Goal: Information Seeking & Learning: Learn about a topic

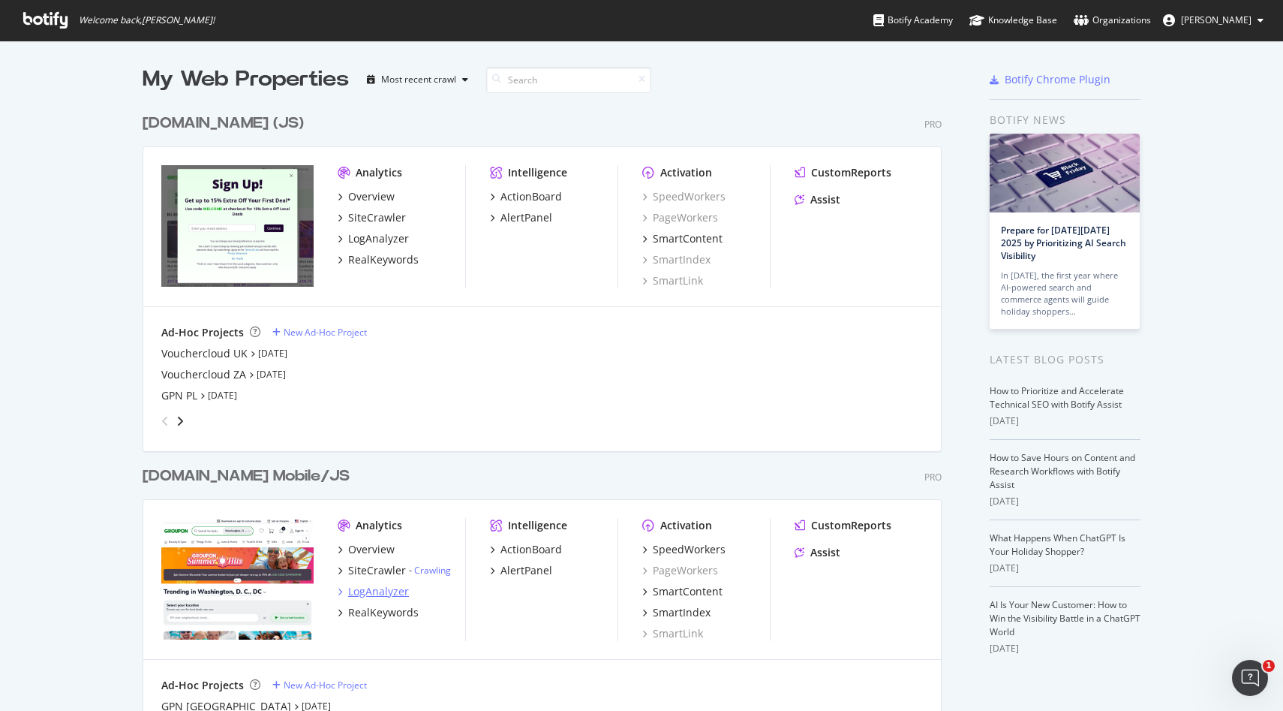
click at [383, 597] on div "LogAnalyzer" at bounding box center [378, 591] width 61 height 15
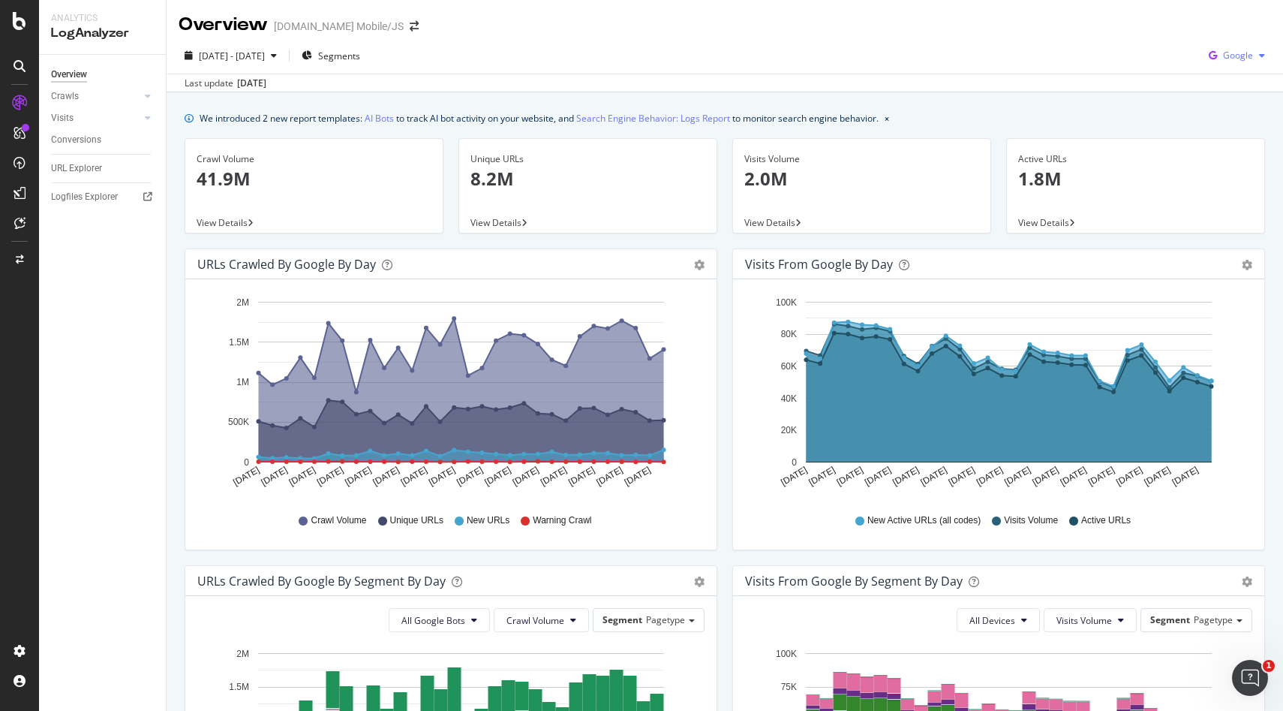
click at [1261, 52] on icon "button" at bounding box center [1262, 55] width 6 height 9
click at [1232, 145] on span "OpenAI" at bounding box center [1239, 141] width 56 height 14
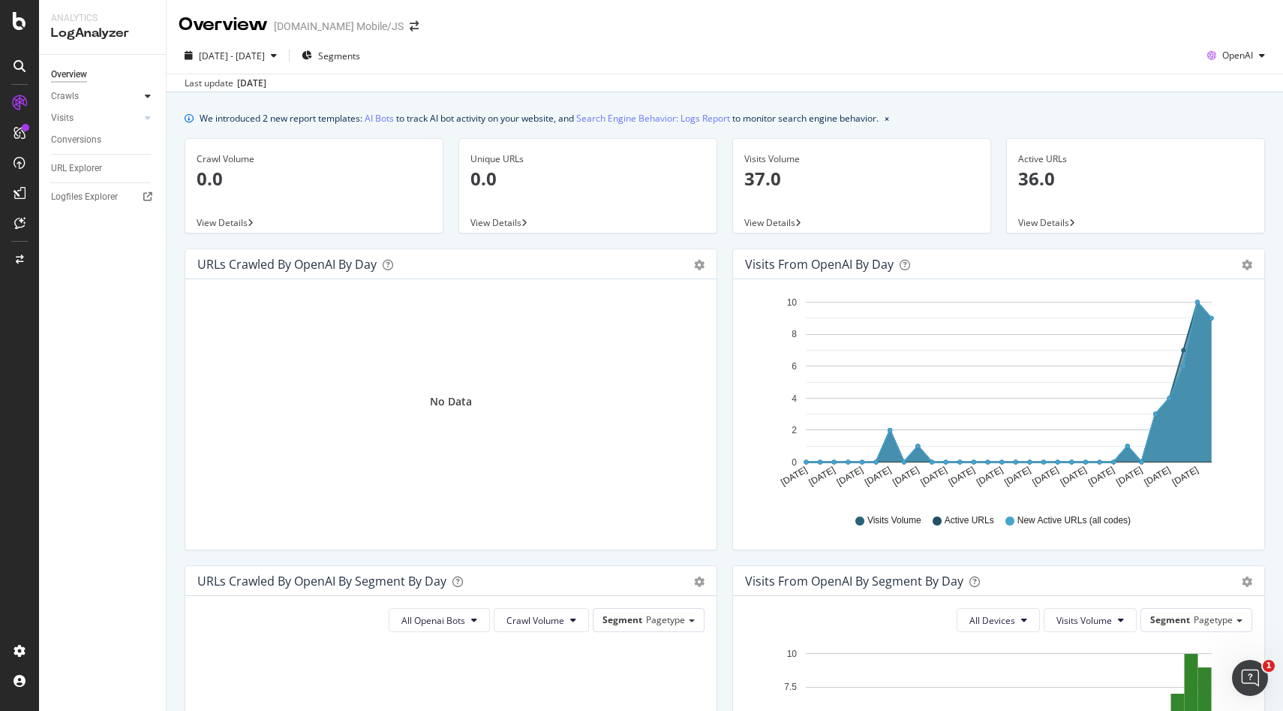
click at [150, 95] on icon at bounding box center [148, 96] width 6 height 9
click at [121, 121] on div "Daily Distribution" at bounding box center [93, 118] width 70 height 16
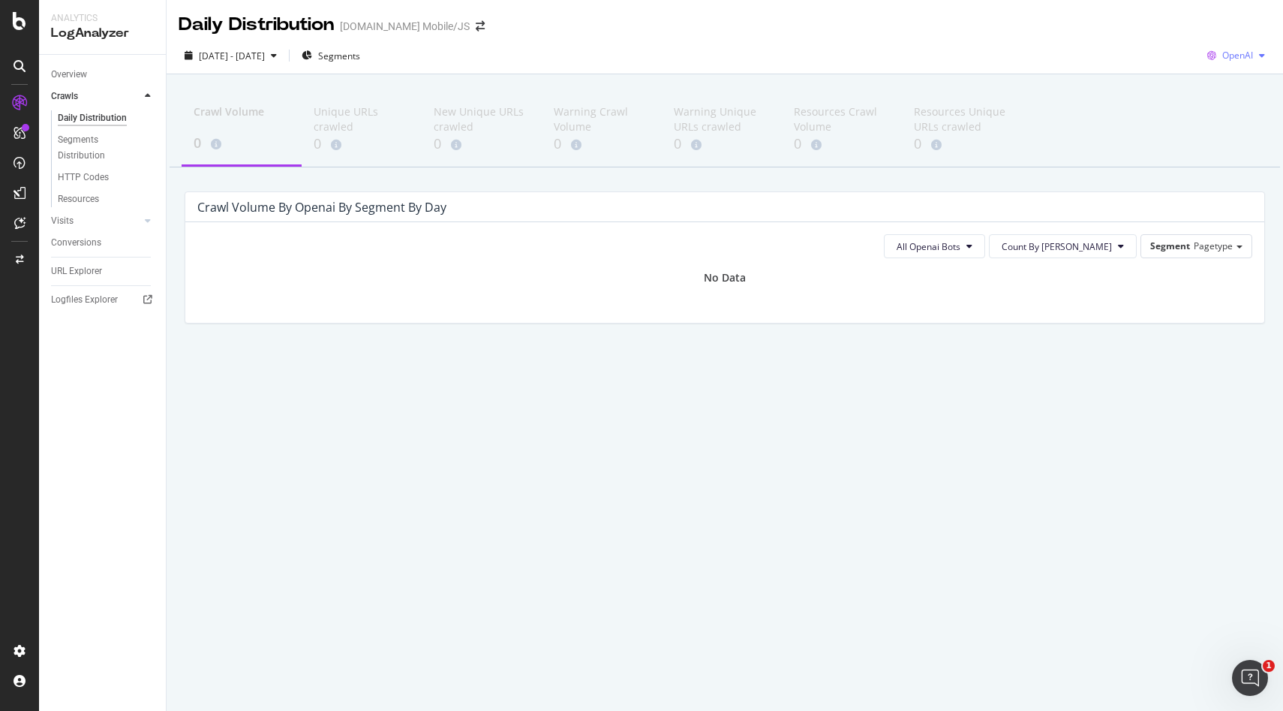
click at [1233, 56] on span "OpenAI" at bounding box center [1238, 55] width 31 height 13
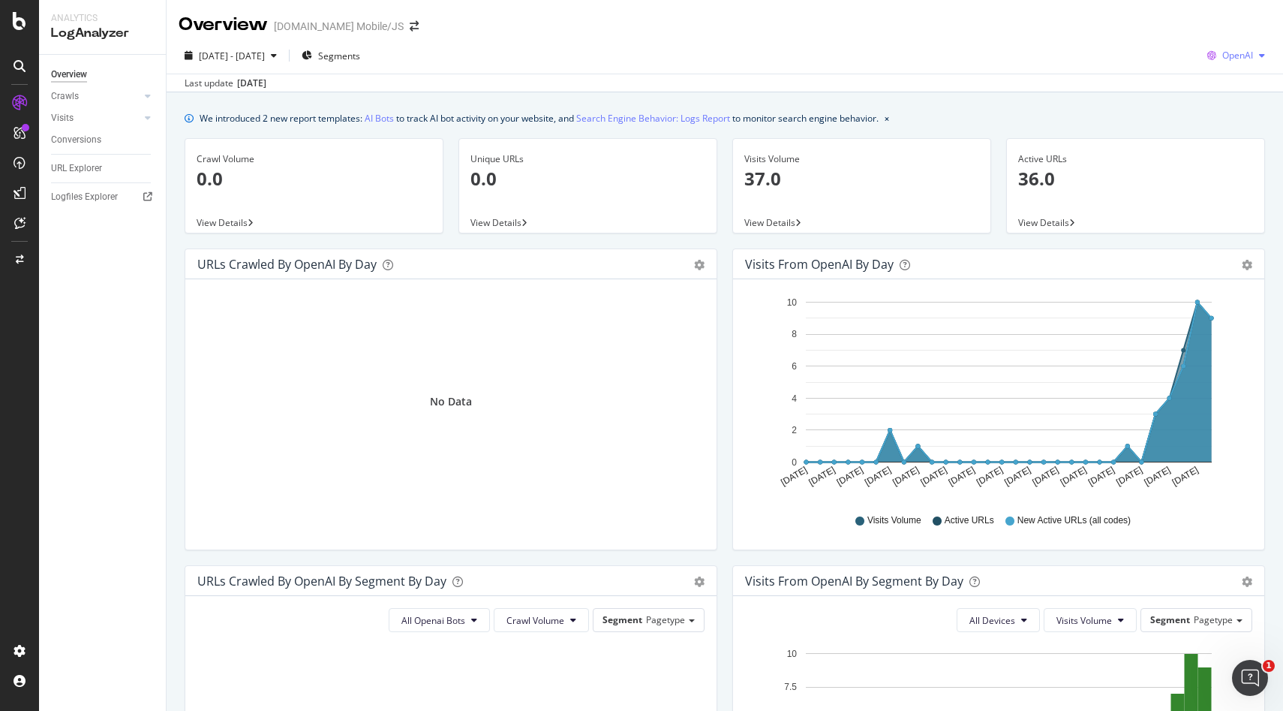
click at [1256, 51] on div "button" at bounding box center [1262, 55] width 18 height 9
click at [1226, 167] on span "Other AI Bots" at bounding box center [1239, 169] width 56 height 14
